Goal: Task Accomplishment & Management: Manage account settings

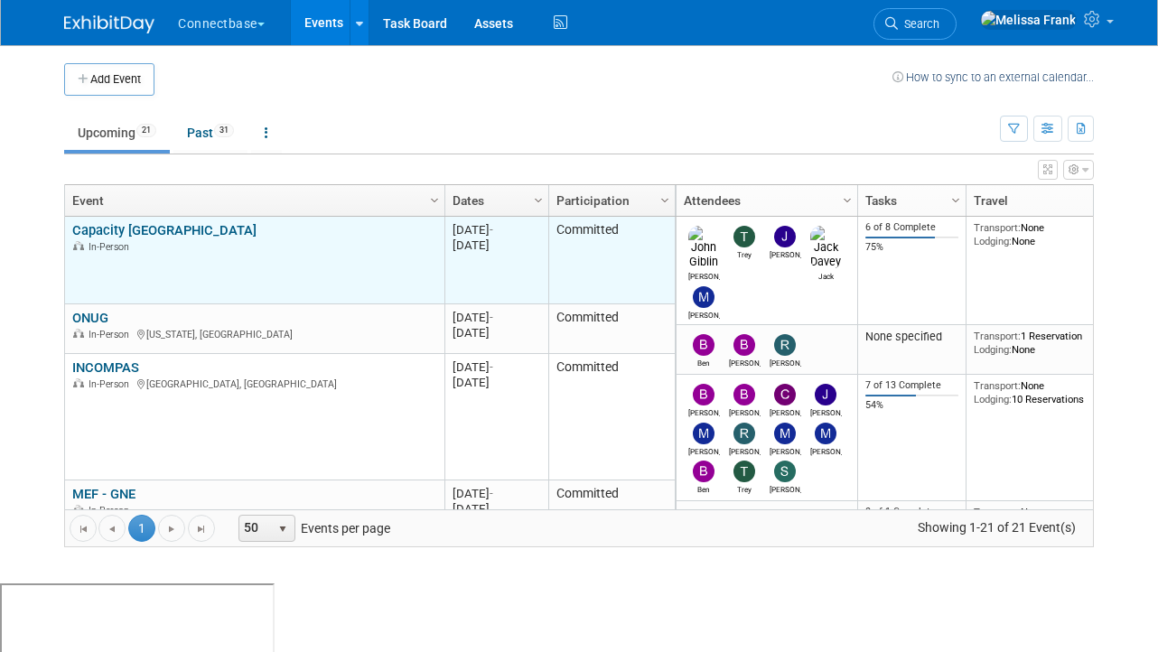
click at [132, 228] on link "Capacity [GEOGRAPHIC_DATA]" at bounding box center [164, 230] width 184 height 16
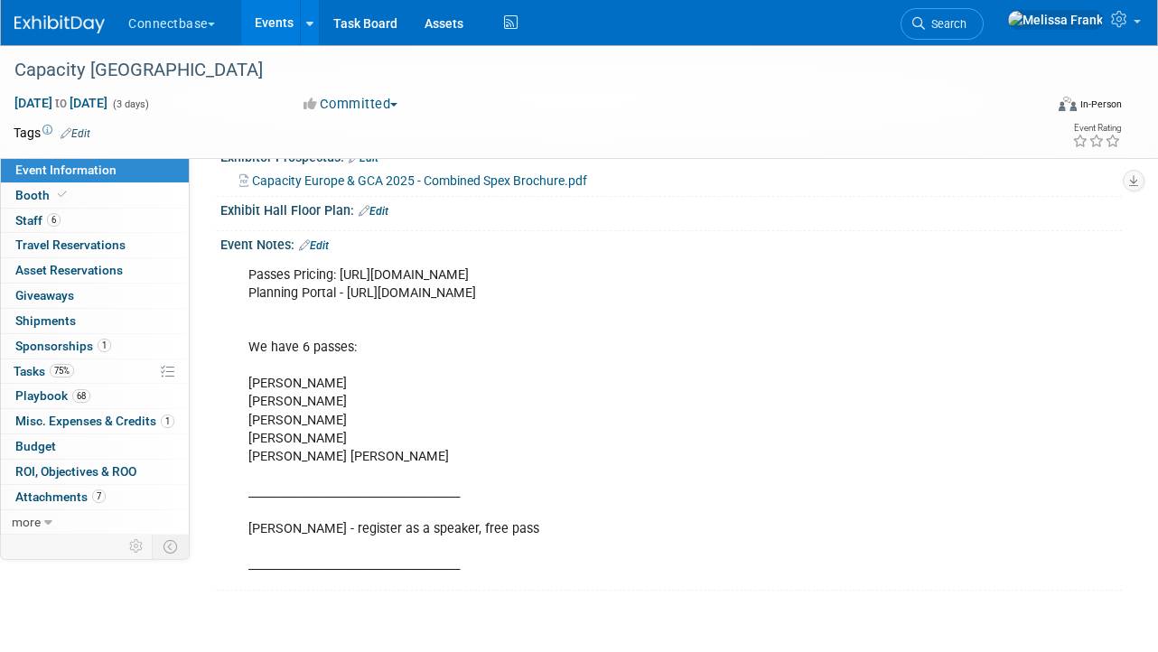
scroll to position [426, 0]
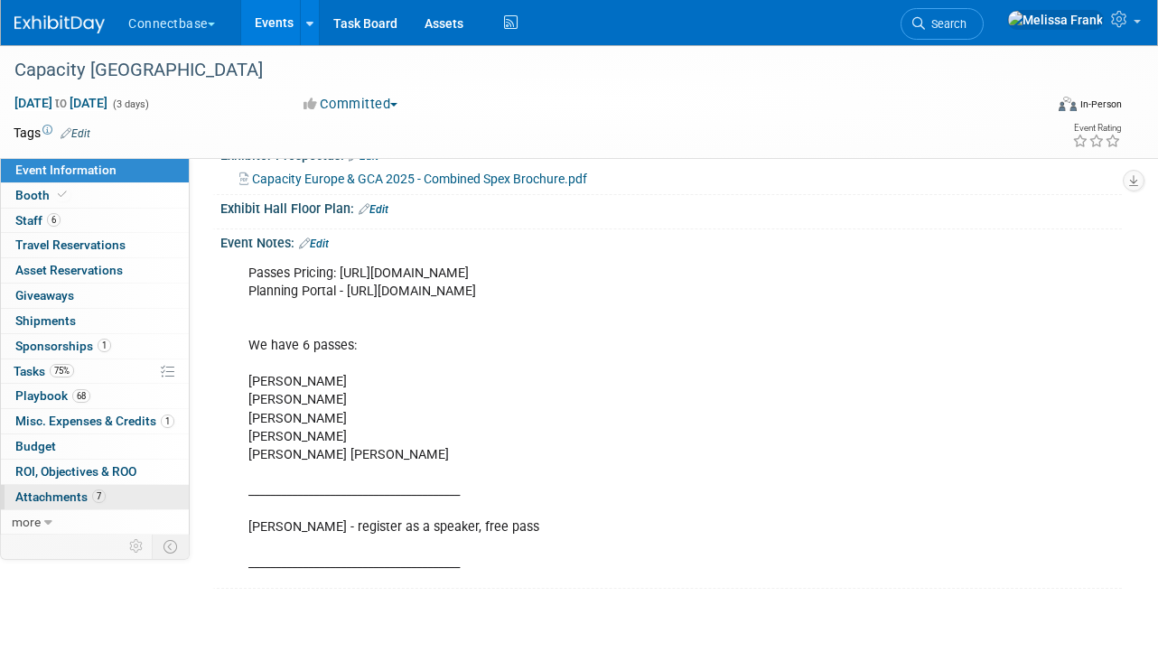
click at [85, 494] on span "Attachments 7" at bounding box center [60, 496] width 90 height 14
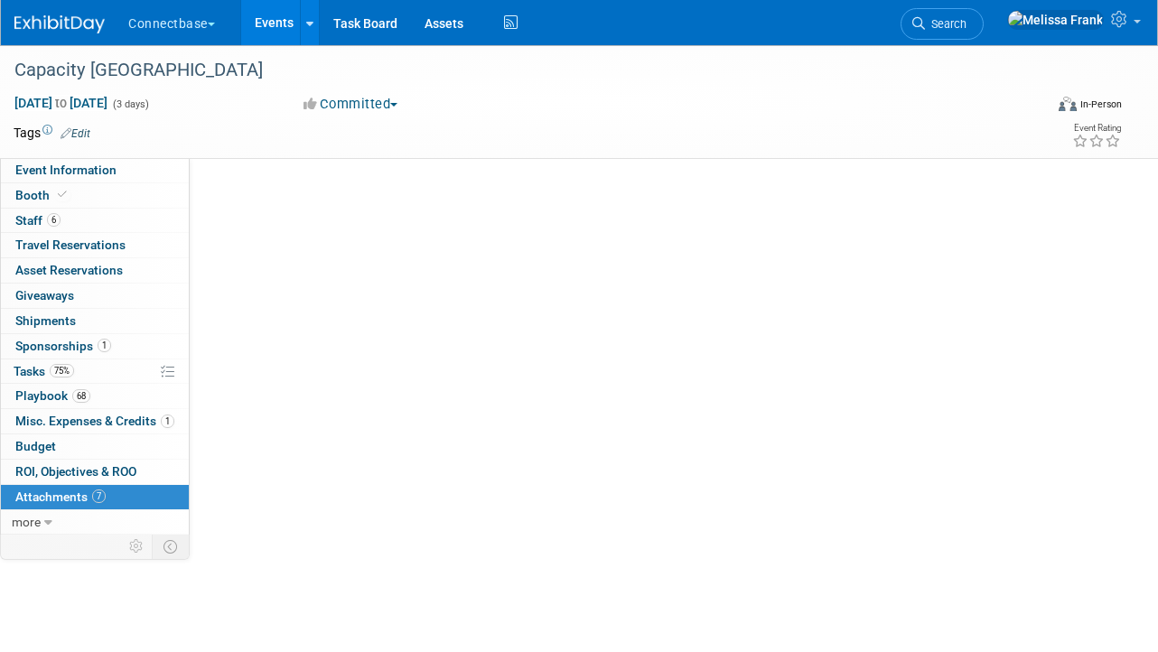
scroll to position [0, 0]
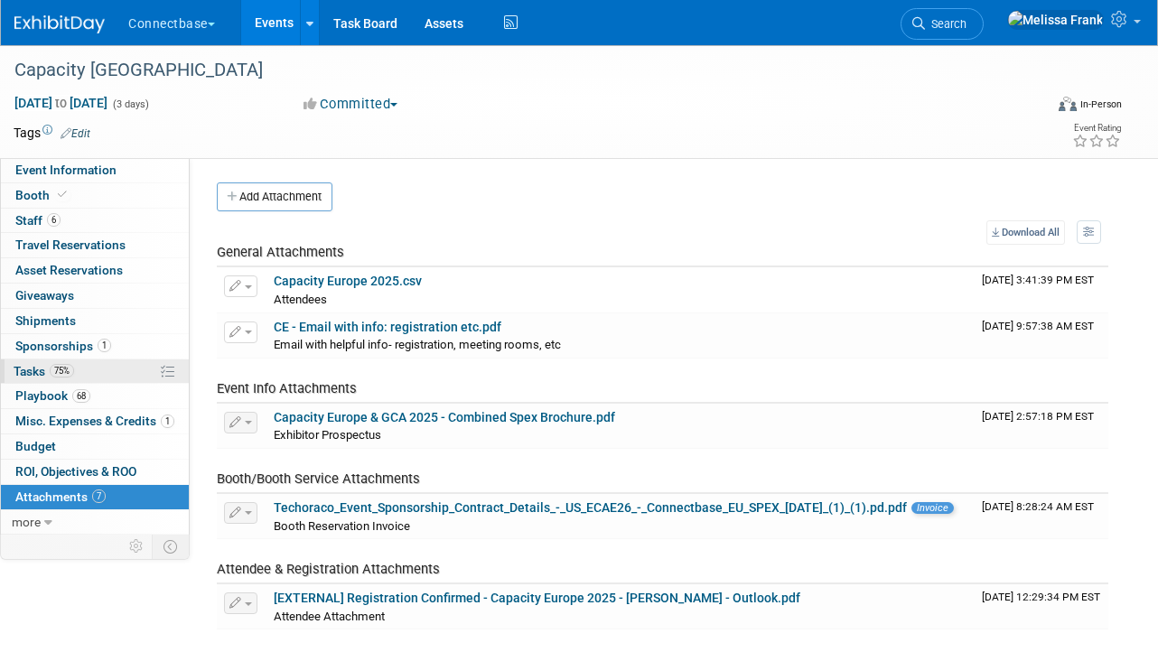
click at [91, 368] on link "75% Tasks 75%" at bounding box center [95, 371] width 188 height 24
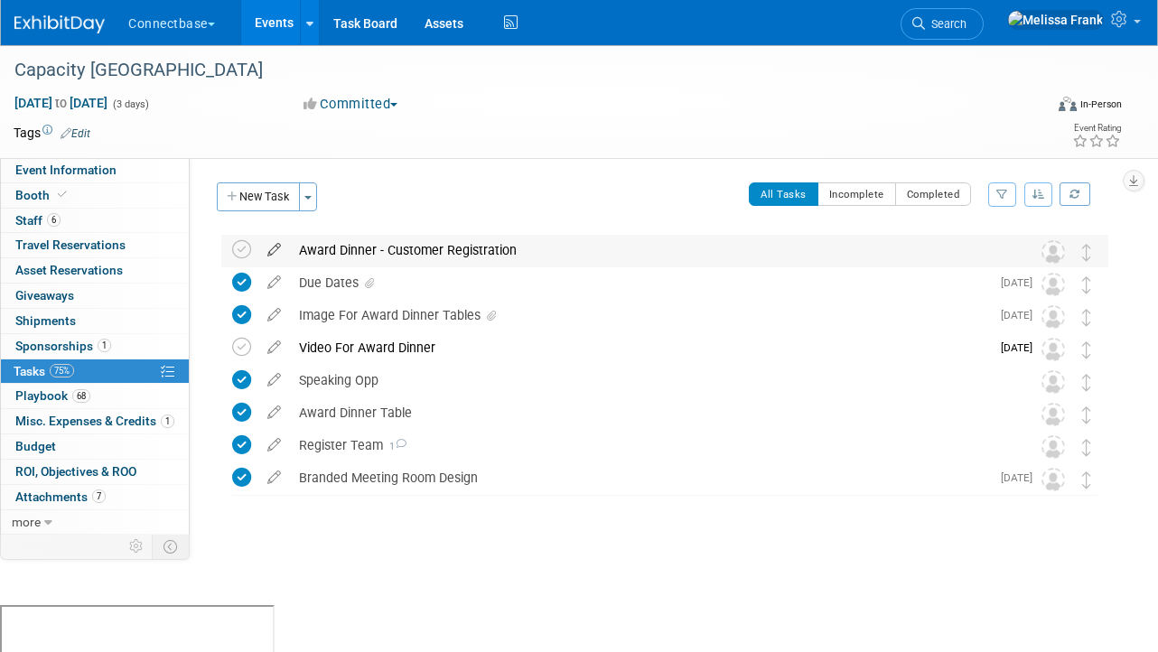
click at [275, 250] on icon at bounding box center [274, 246] width 32 height 23
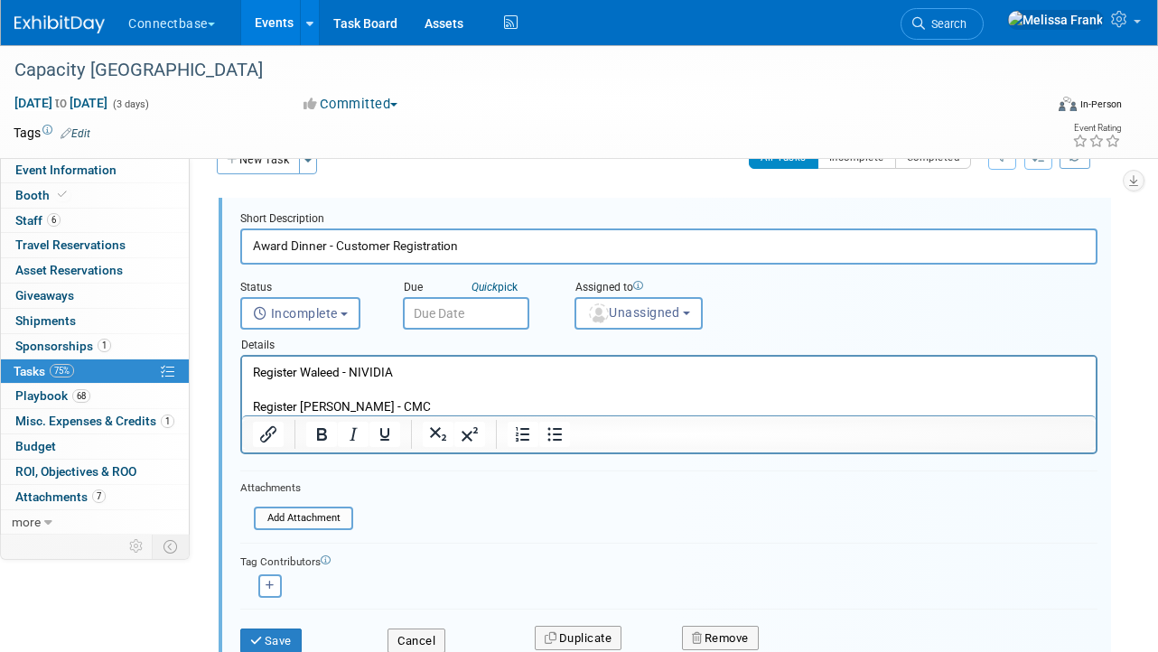
scroll to position [34, 0]
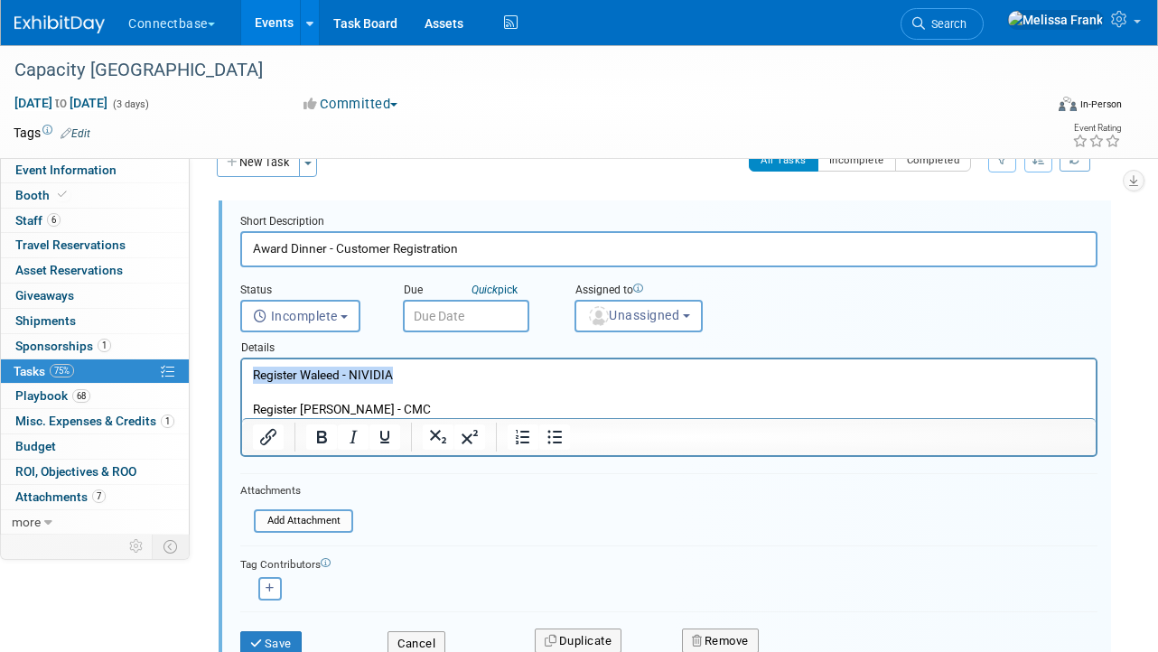
drag, startPoint x: 416, startPoint y: 369, endPoint x: 245, endPoint y: 374, distance: 171.6
click at [245, 374] on html "Register Waleed - NIVIDIA Register [PERSON_NAME] - CMC" at bounding box center [668, 388] width 853 height 59
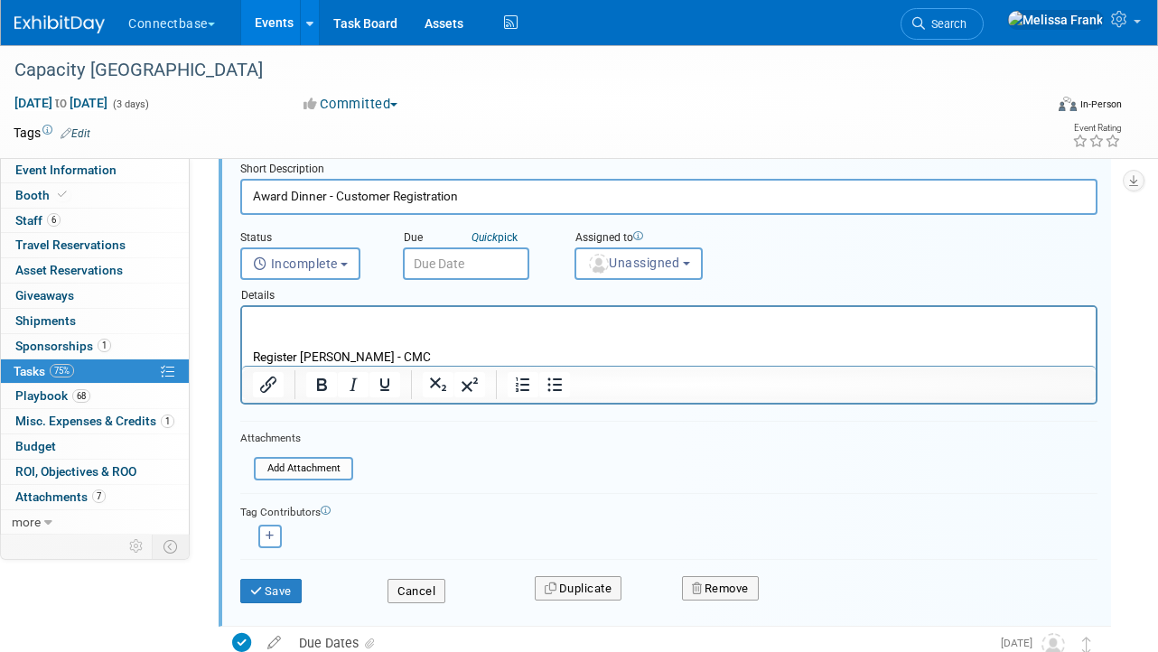
scroll to position [130, 0]
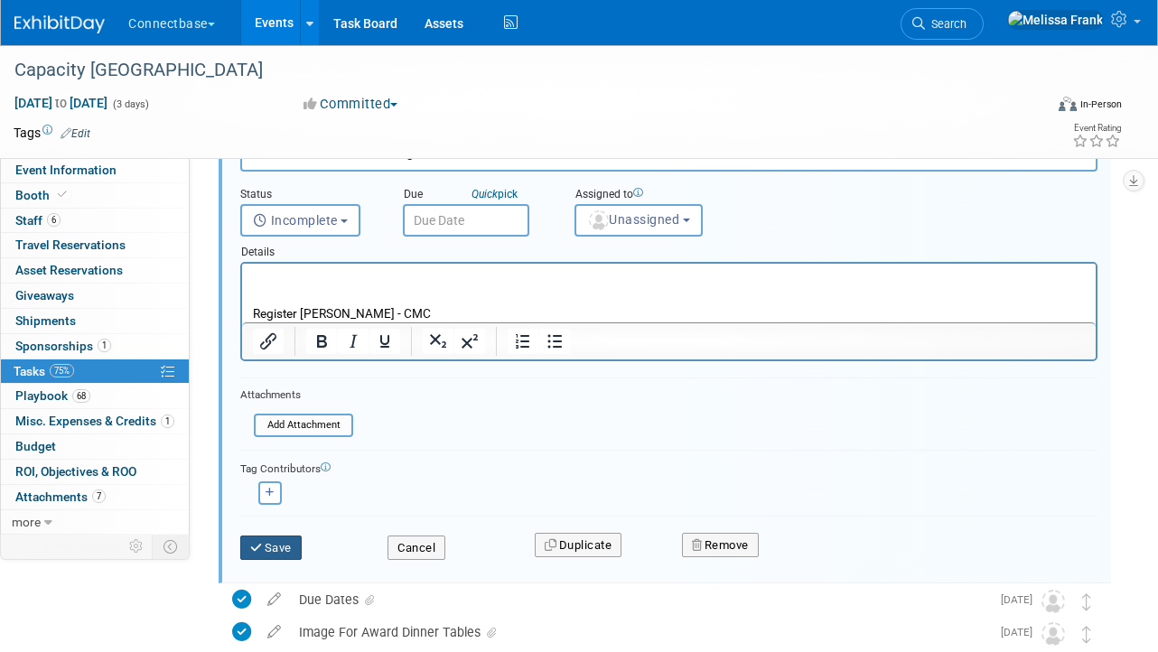
click at [280, 539] on button "Save" at bounding box center [270, 548] width 61 height 25
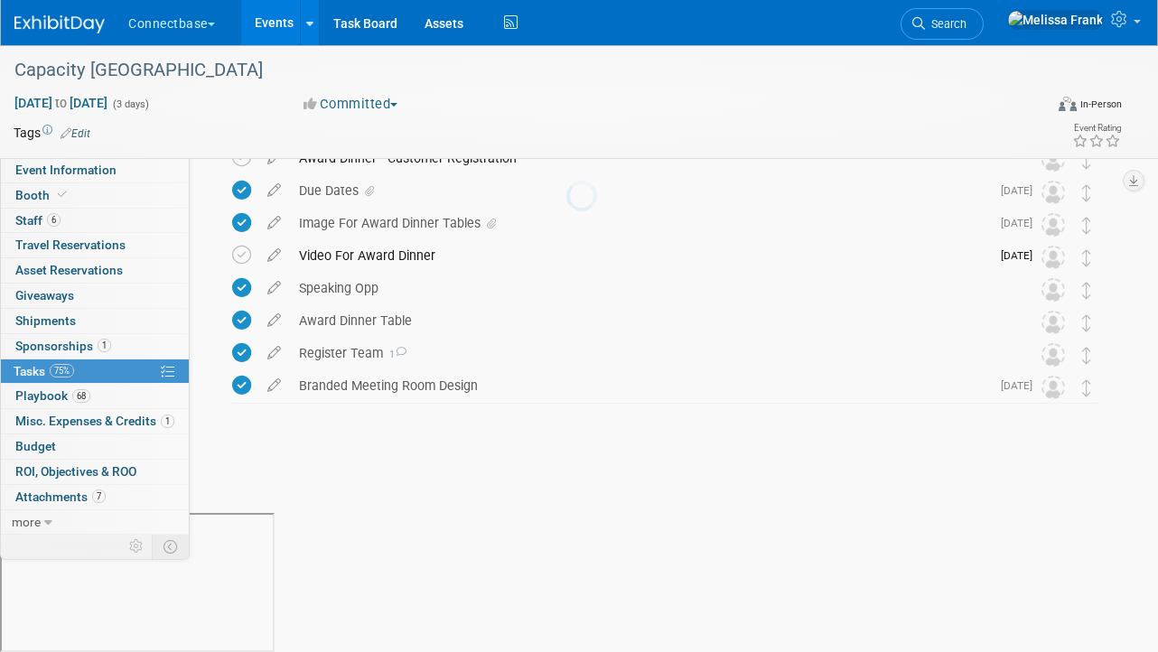
scroll to position [0, 0]
